Goal: Task Accomplishment & Management: Complete application form

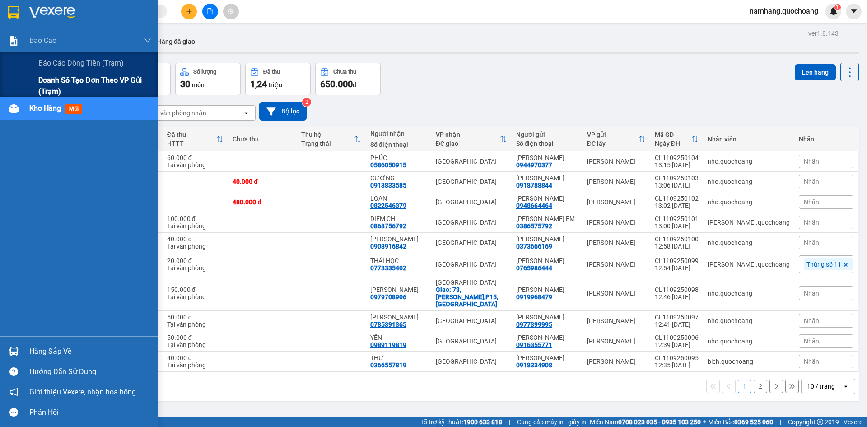
drag, startPoint x: 44, startPoint y: 61, endPoint x: 122, endPoint y: 75, distance: 79.9
click at [44, 61] on span "Báo cáo dòng tiền (trạm)" at bounding box center [80, 62] width 85 height 11
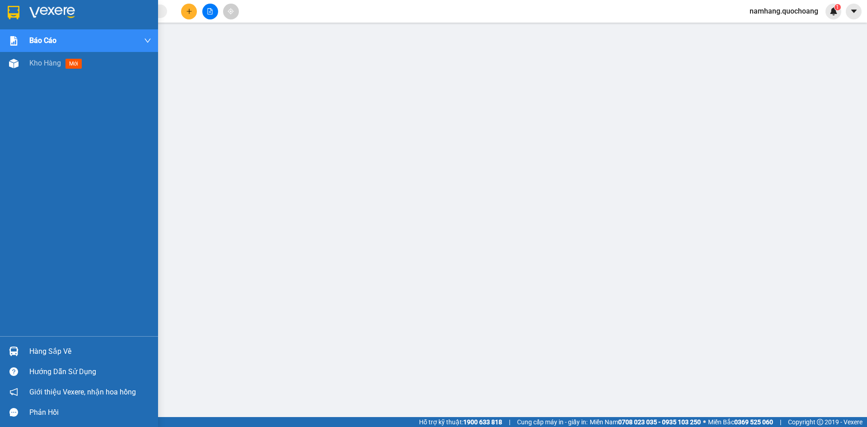
click at [42, 349] on div "Hàng sắp về" at bounding box center [90, 352] width 122 height 14
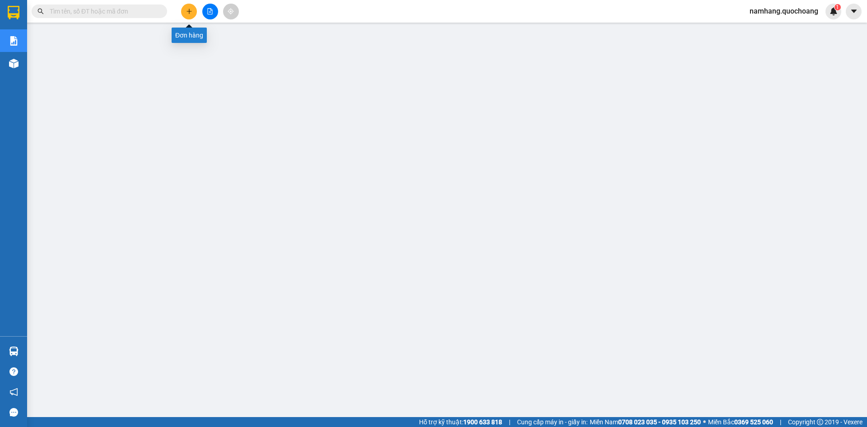
click at [187, 14] on icon "plus" at bounding box center [189, 11] width 6 height 6
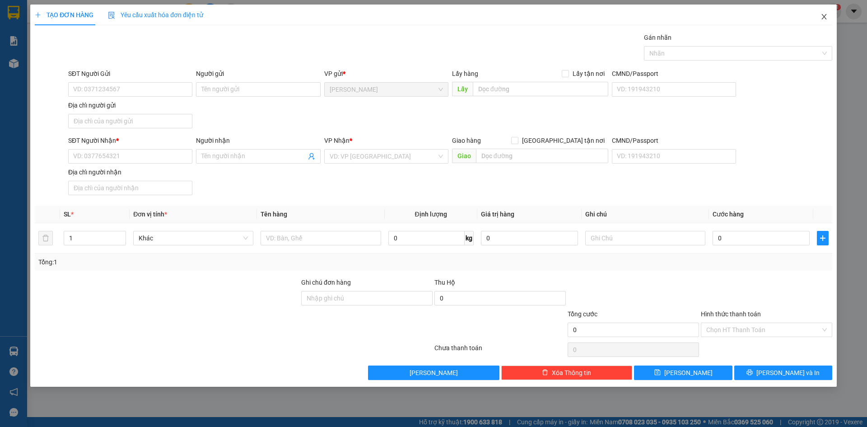
click at [823, 17] on icon "close" at bounding box center [824, 16] width 7 height 7
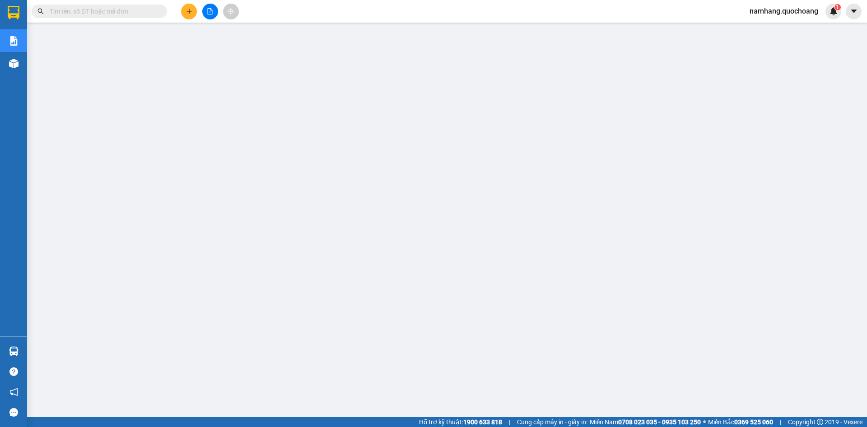
click at [108, 13] on input "text" at bounding box center [103, 11] width 107 height 10
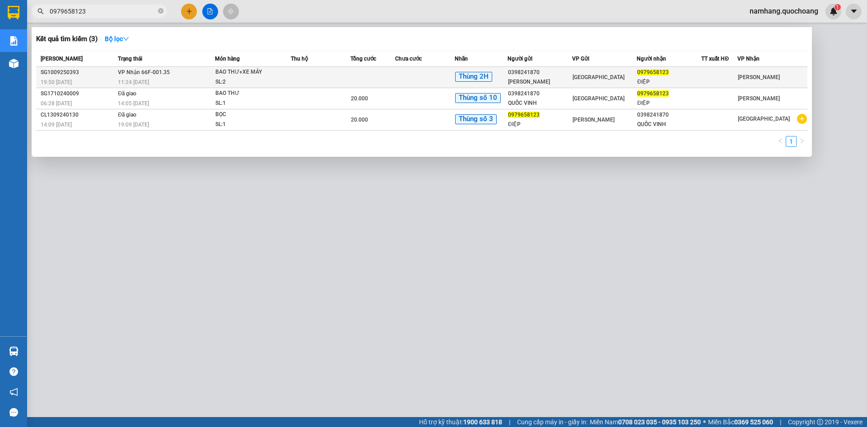
type input "0979658123"
click at [290, 80] on span "BAO THƯ+XE MÁY SL: 2" at bounding box center [253, 76] width 75 height 19
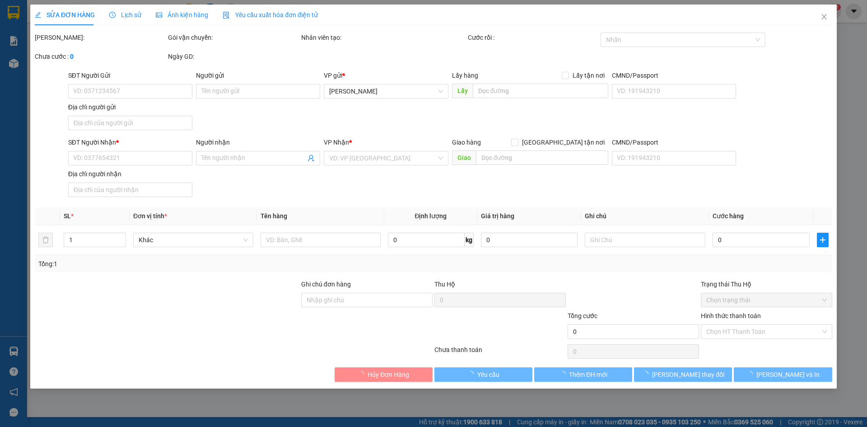
type input "0398241870"
type input "HUỲNH QUỐC VINH"
type input "SỐ 46, ĐƯỜNG D5, P25, BÌNH THẠNH"
type input "0979658123"
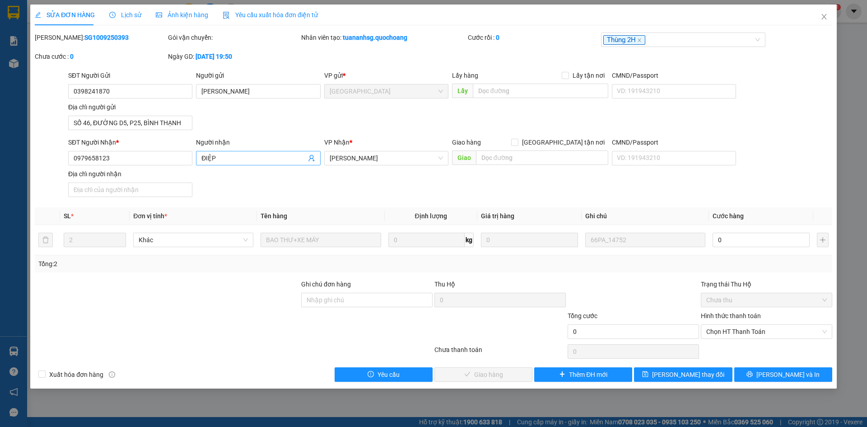
click at [223, 155] on input "ĐIỆP" at bounding box center [254, 158] width 104 height 10
type input "HUỲNH VĂN ĐIỆP"
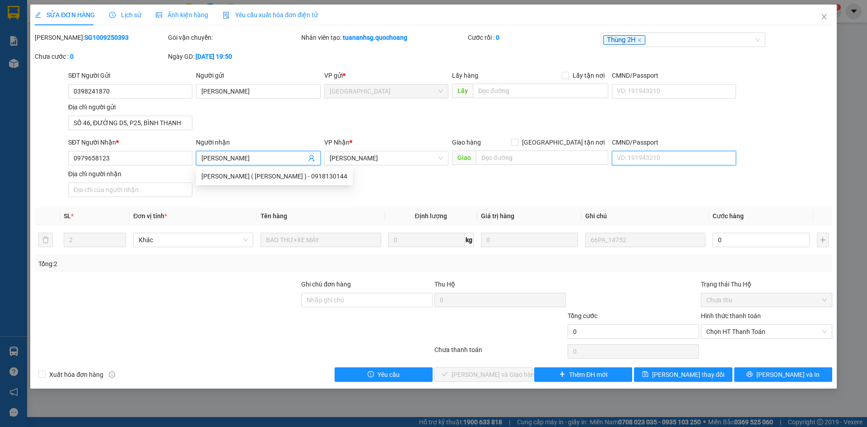
click at [686, 156] on input "CMND/Passport" at bounding box center [674, 158] width 124 height 14
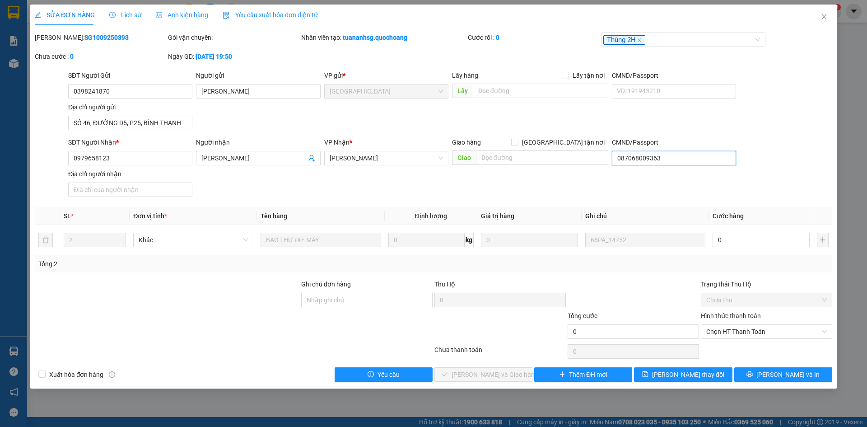
type input "087068009363"
drag, startPoint x: 637, startPoint y: 182, endPoint x: 617, endPoint y: 187, distance: 19.9
click at [636, 182] on div "SĐT Người Nhận * 0979658123 Người nhận HUỲNH VĂN ĐIỆP VP Nhận * Cao Lãnh Giao h…" at bounding box center [450, 168] width 768 height 63
click at [124, 187] on input "Địa chỉ người nhận" at bounding box center [130, 190] width 124 height 14
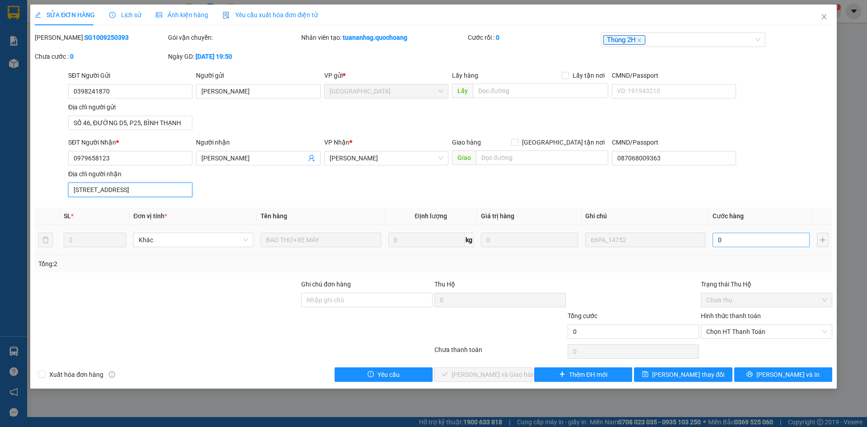
type input "TỔ 11, KHÓM 2, P6, TP CAO LÃNH, ĐỒNG THÁP"
click at [743, 246] on input "0" at bounding box center [761, 240] width 97 height 14
type input "3"
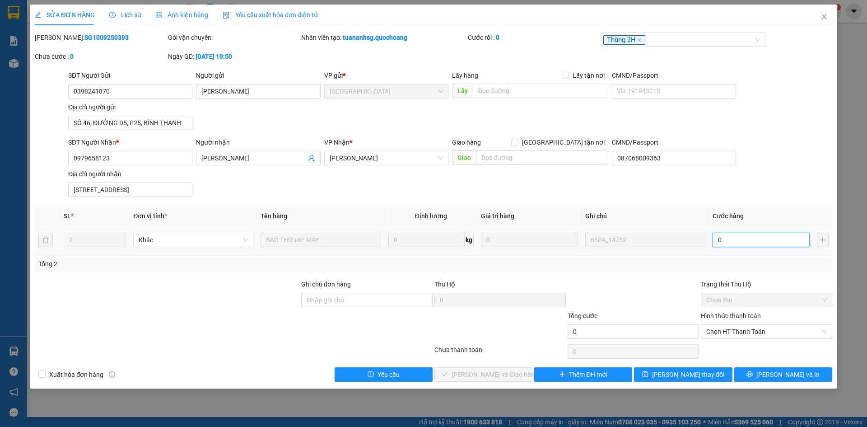
type input "3"
type input "30"
type input "300"
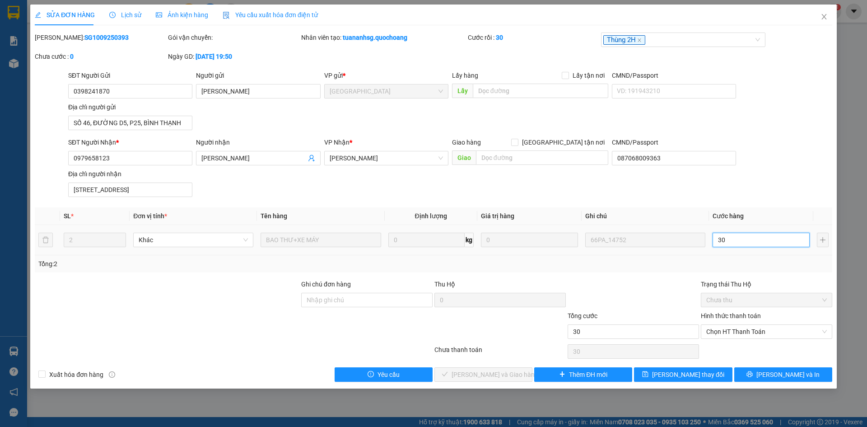
type input "300"
type input "3.000"
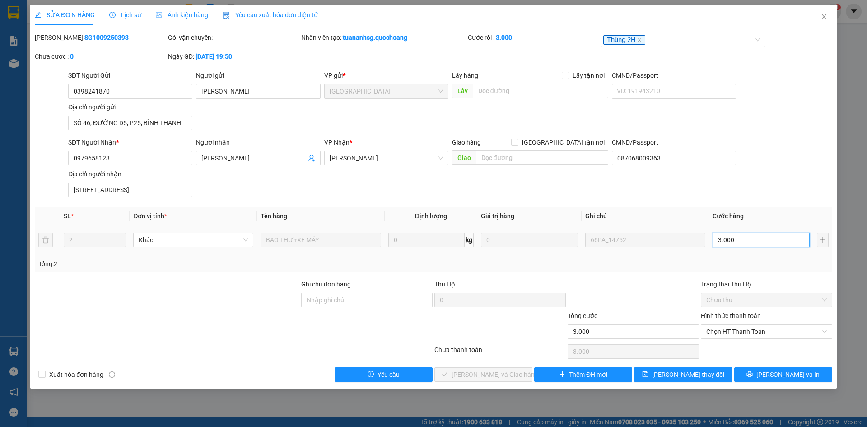
type input "30.000"
type input "300.000"
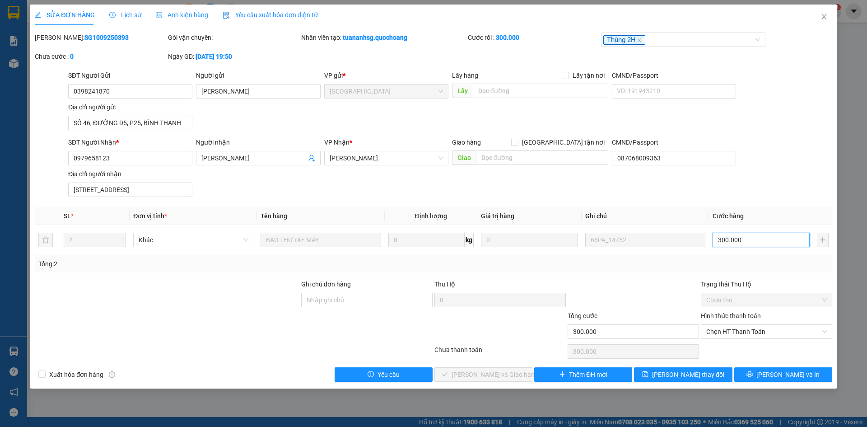
type input "300.000"
click at [771, 173] on div "SĐT Người Nhận * 0979658123 Người nhận HUỲNH VĂN ĐIỆP VP Nhận * Cao Lãnh Giao h…" at bounding box center [450, 168] width 768 height 63
click at [763, 325] on span "Chọn HT Thanh Toán" at bounding box center [767, 332] width 121 height 14
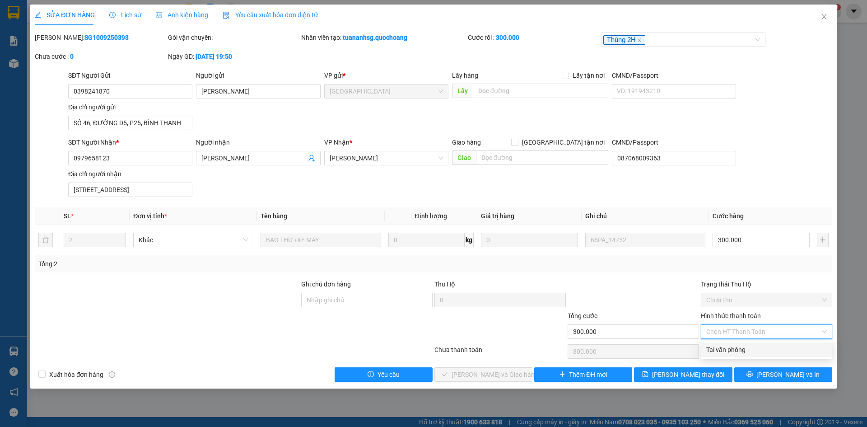
click at [750, 350] on div "Tại văn phòng" at bounding box center [767, 350] width 121 height 10
type input "0"
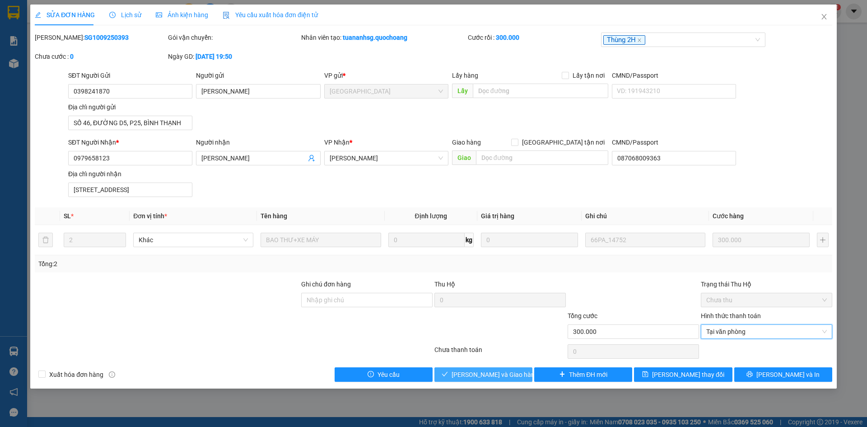
click at [497, 375] on span "Lưu và Giao hàng" at bounding box center [495, 375] width 87 height 10
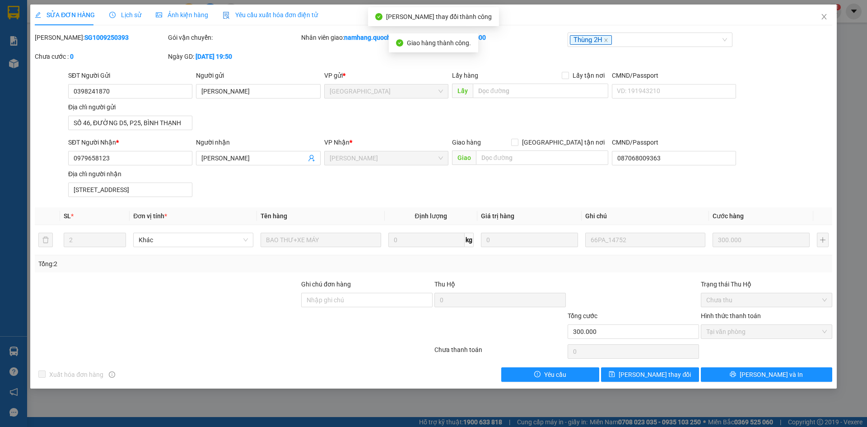
click at [789, 143] on div "SĐT Người Nhận * 0979658123 Người nhận HUỲNH VĂN ĐIỆP VP Nhận * Cao Lãnh Giao h…" at bounding box center [450, 168] width 768 height 63
click at [830, 19] on span "Close" at bounding box center [824, 17] width 25 height 25
